Goal: Information Seeking & Learning: Learn about a topic

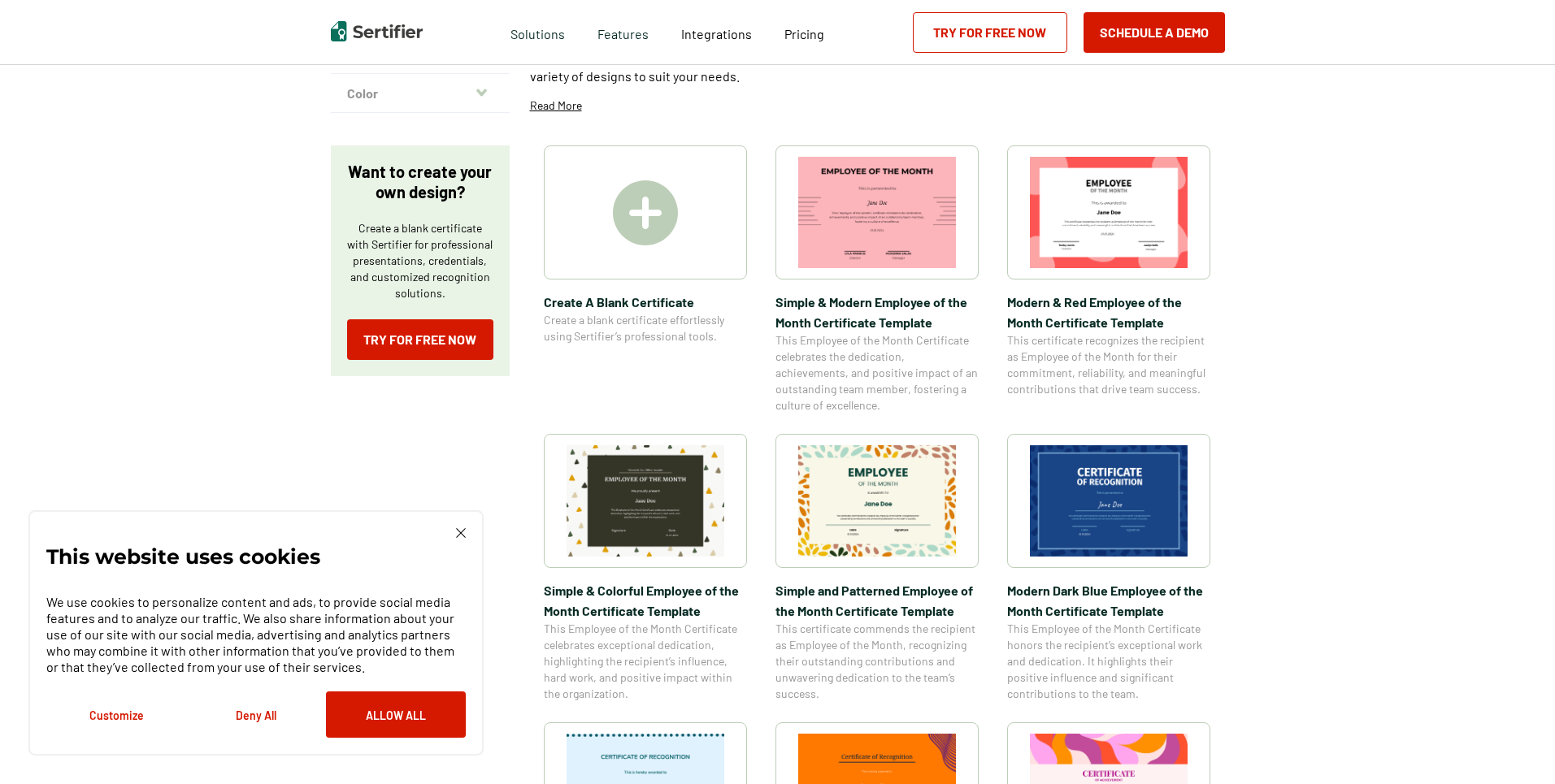
scroll to position [244, 0]
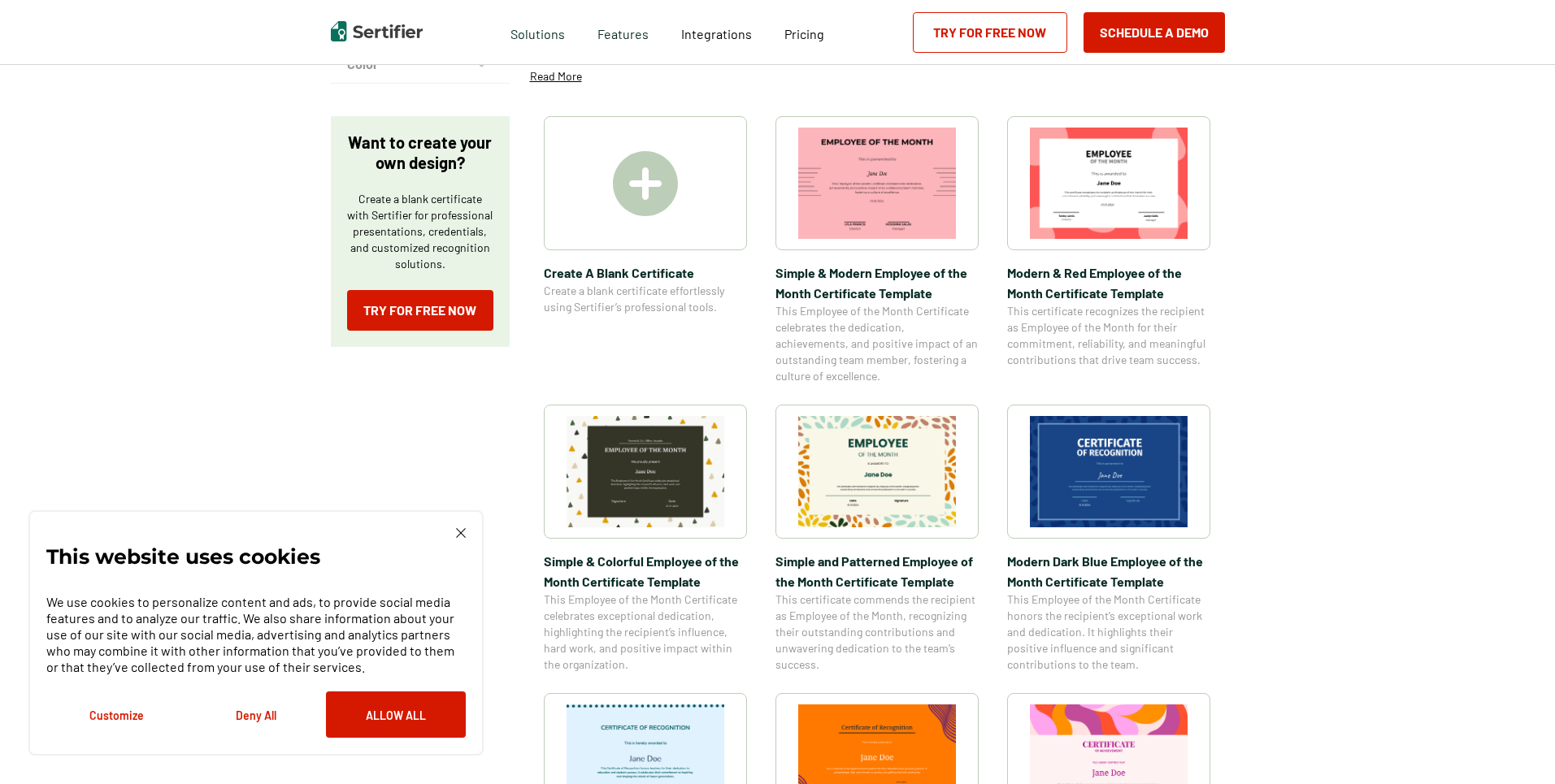
click at [662, 155] on img at bounding box center [645, 183] width 65 height 65
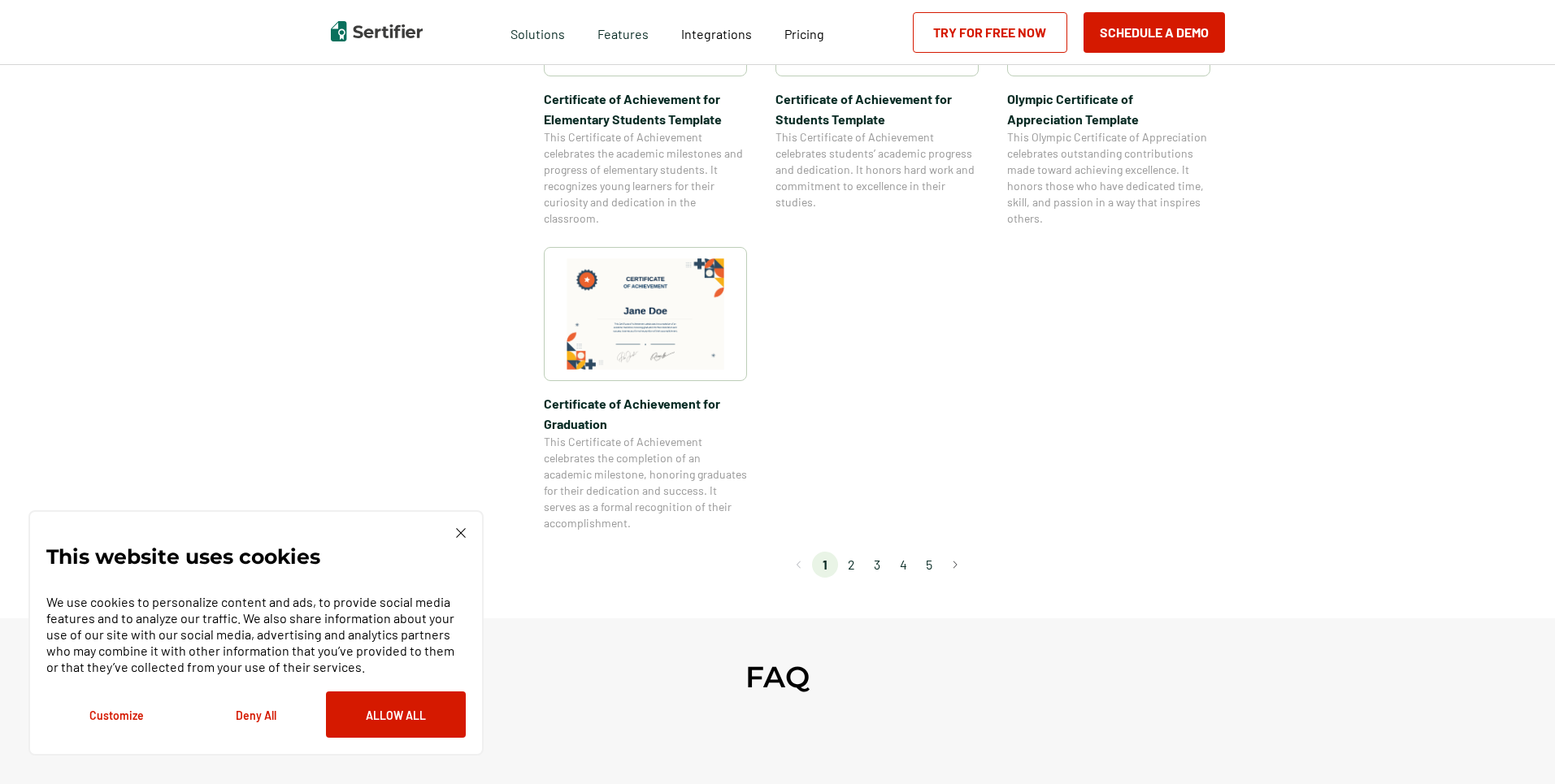
scroll to position [1300, 0]
click at [851, 563] on li "2" at bounding box center [851, 564] width 26 height 26
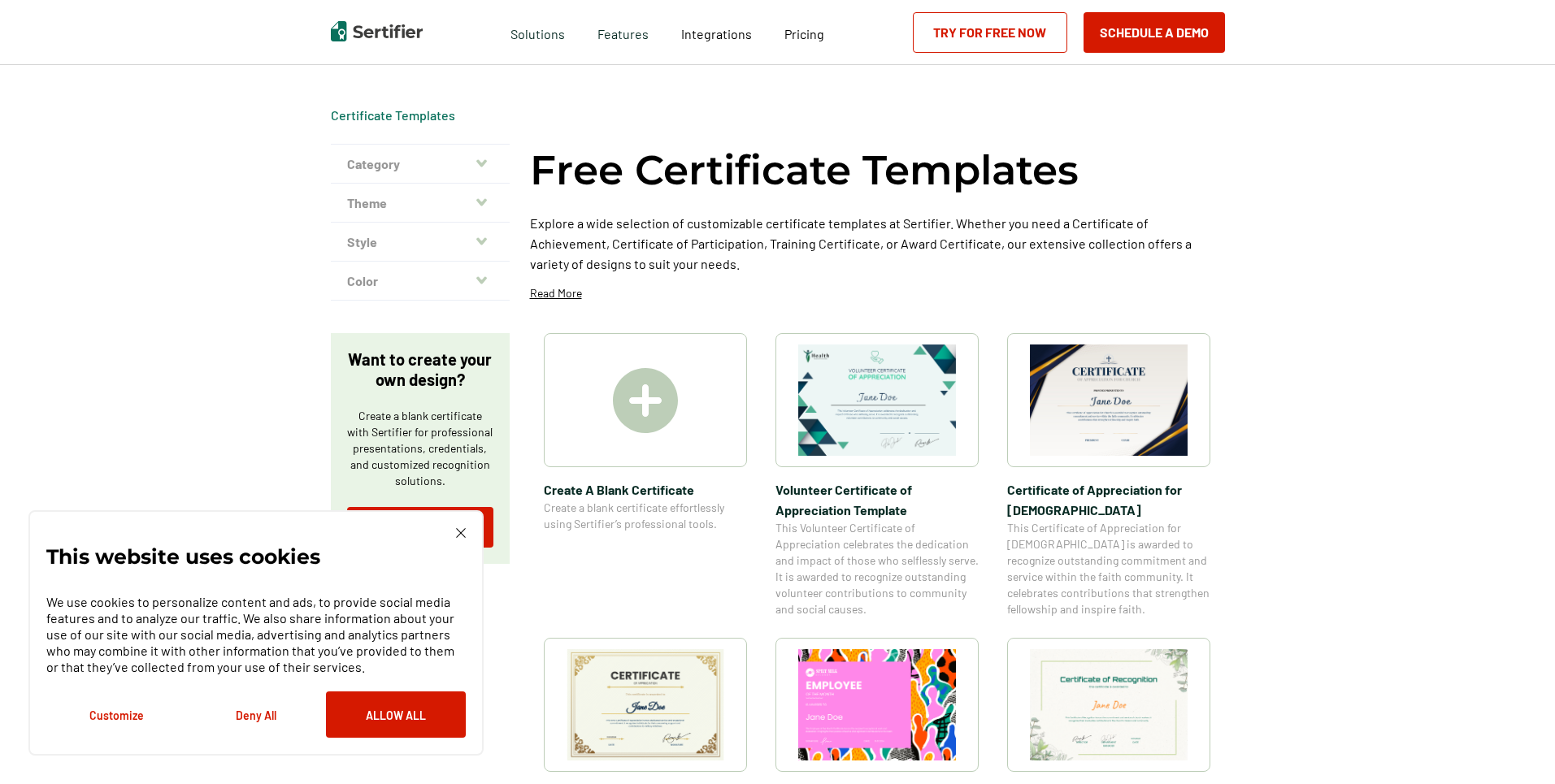
scroll to position [0, 0]
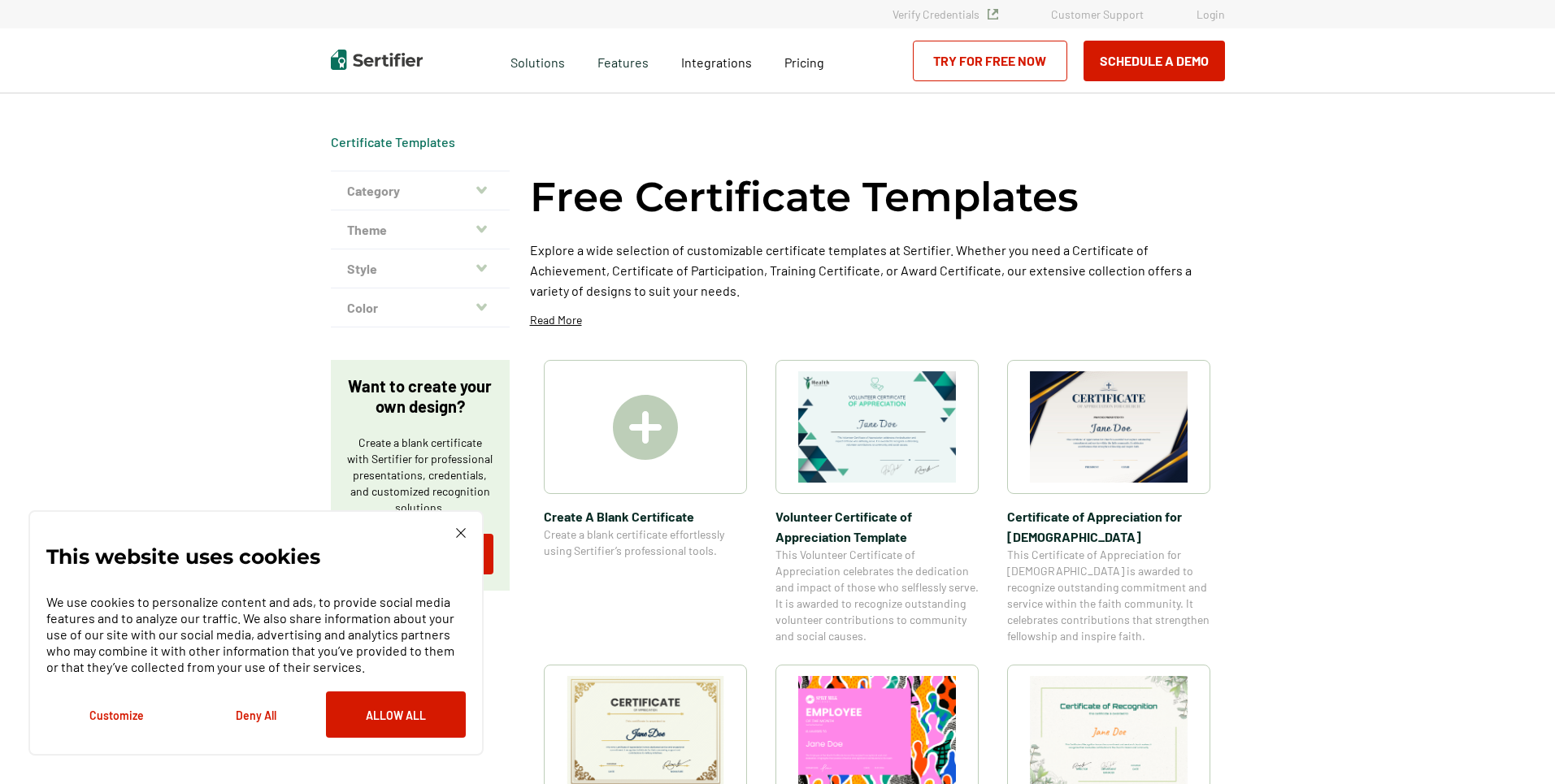
click at [491, 187] on button "Category" at bounding box center [420, 191] width 179 height 39
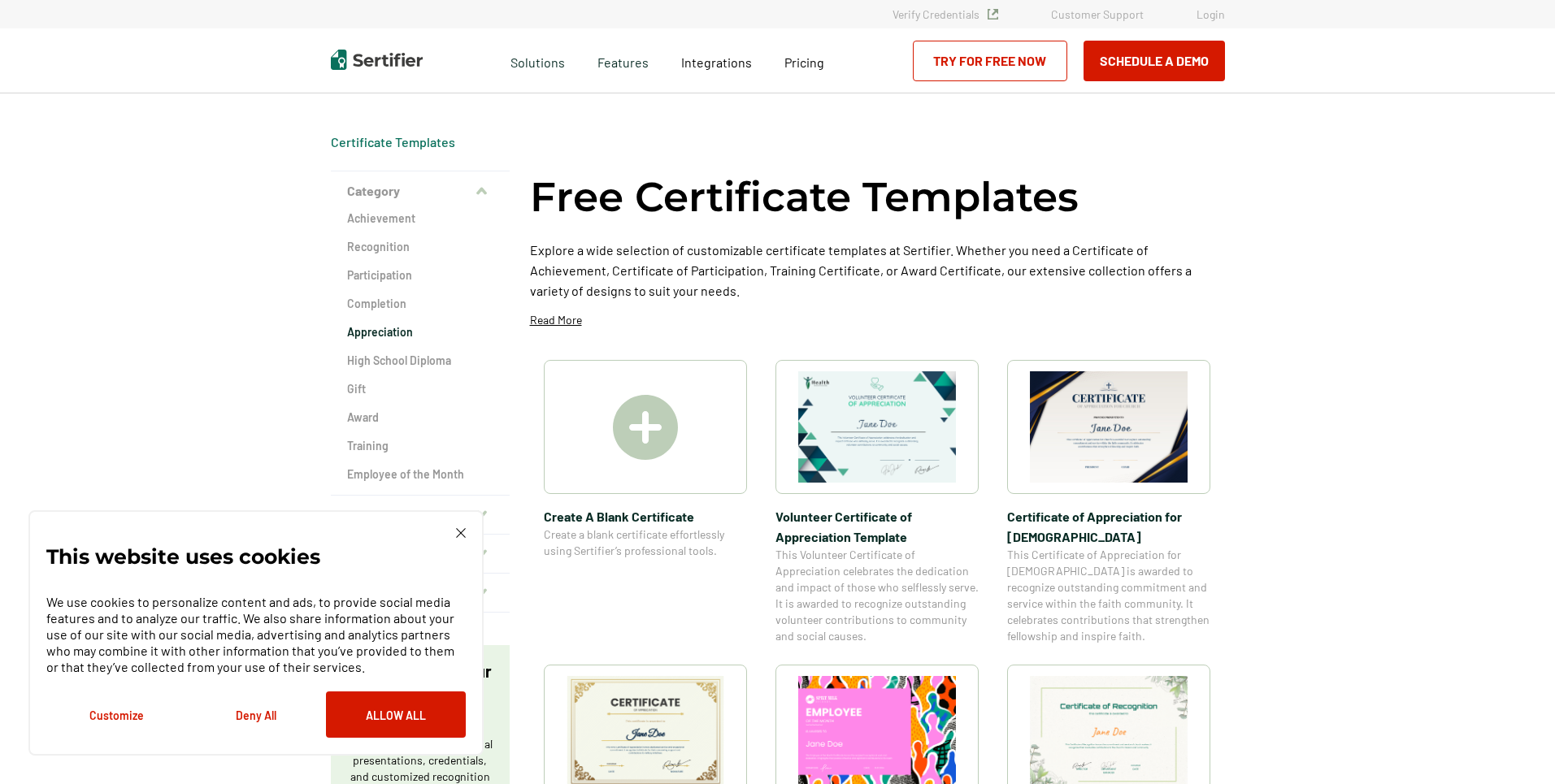
click at [364, 334] on h2 "Appreciation" at bounding box center [420, 331] width 146 height 16
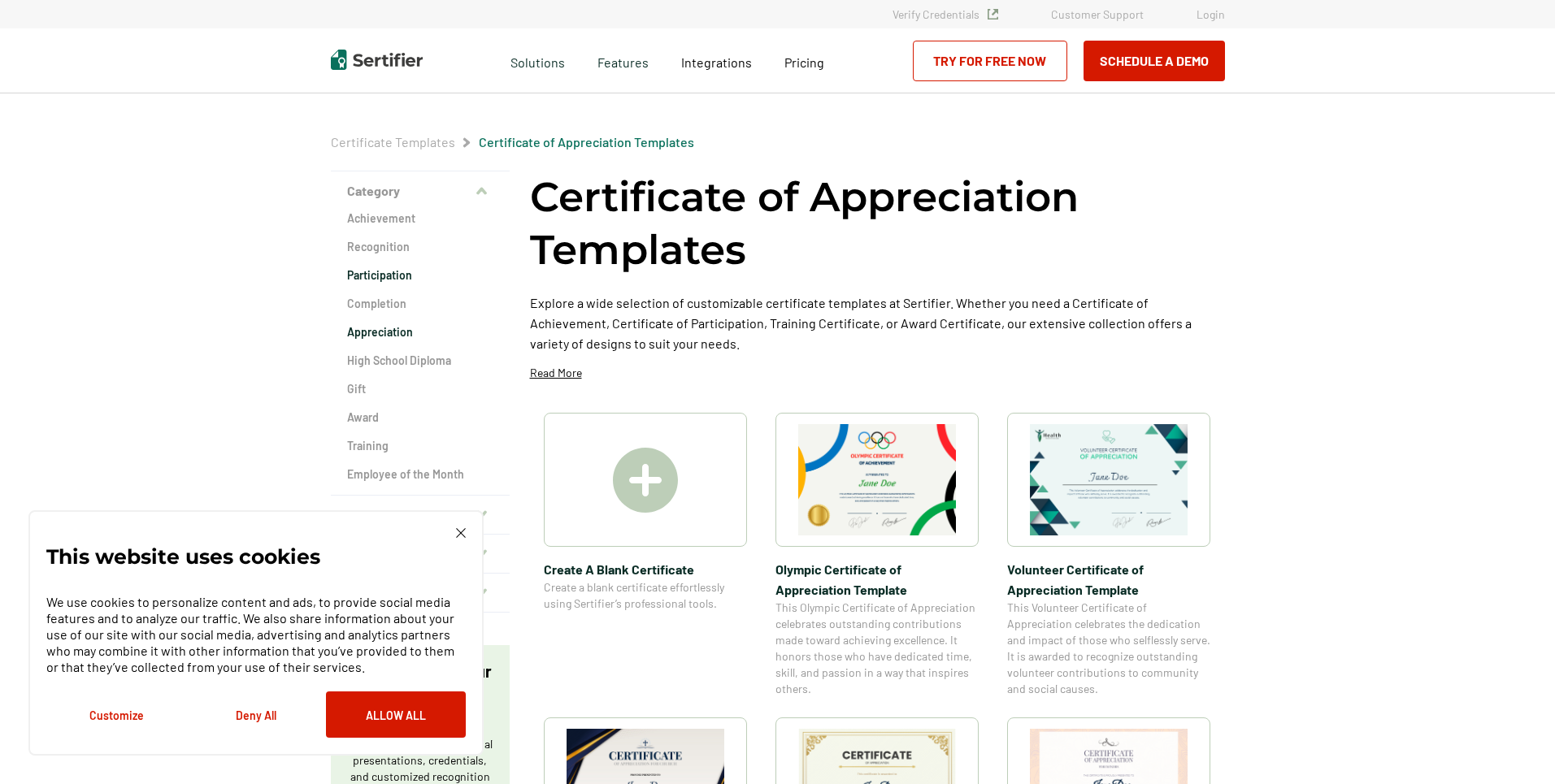
click at [371, 278] on h2 "Participation" at bounding box center [420, 275] width 146 height 16
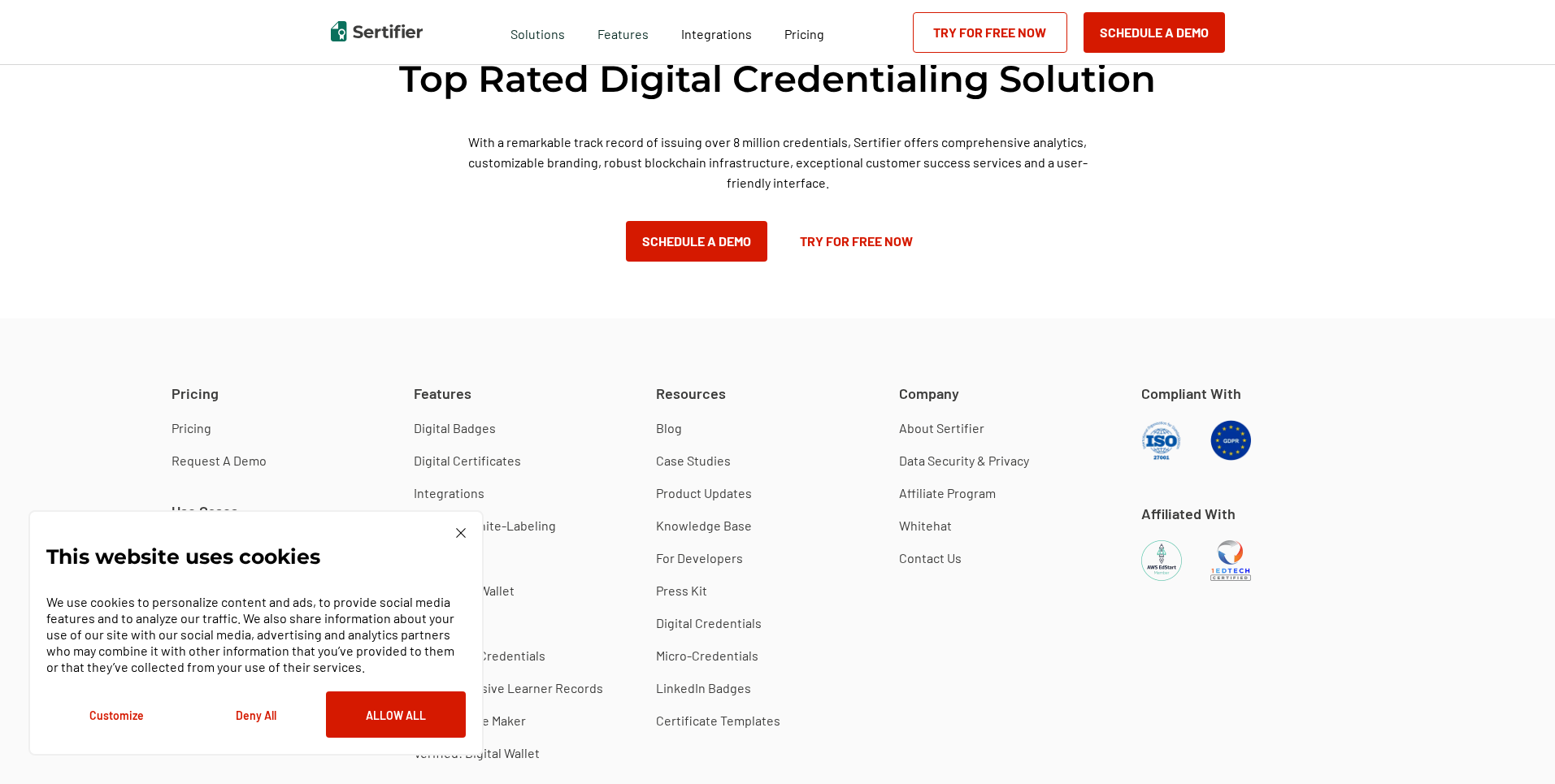
scroll to position [1448, 0]
